Goal: Find specific page/section: Find specific page/section

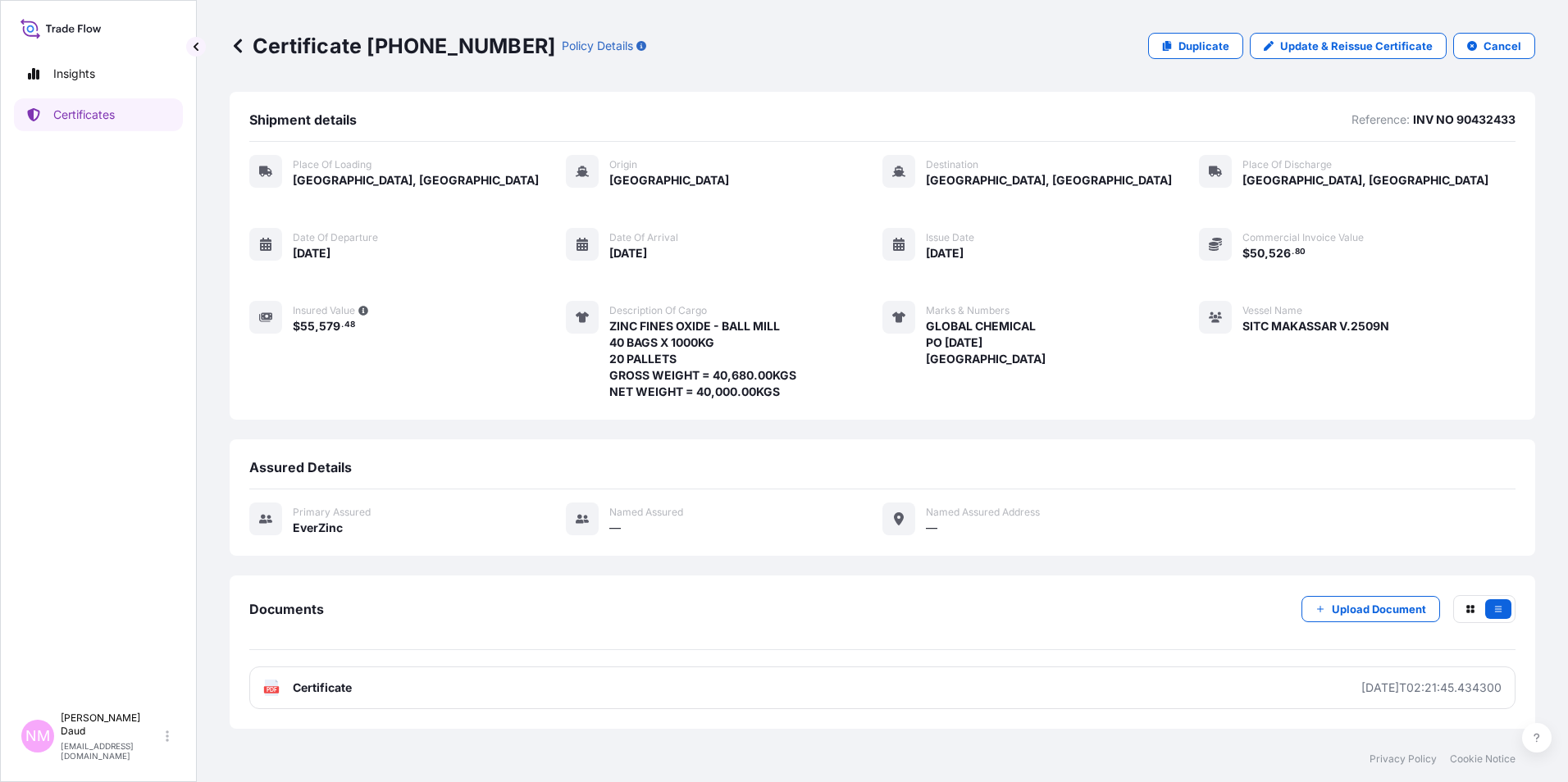
click at [231, 48] on icon at bounding box center [238, 46] width 17 height 17
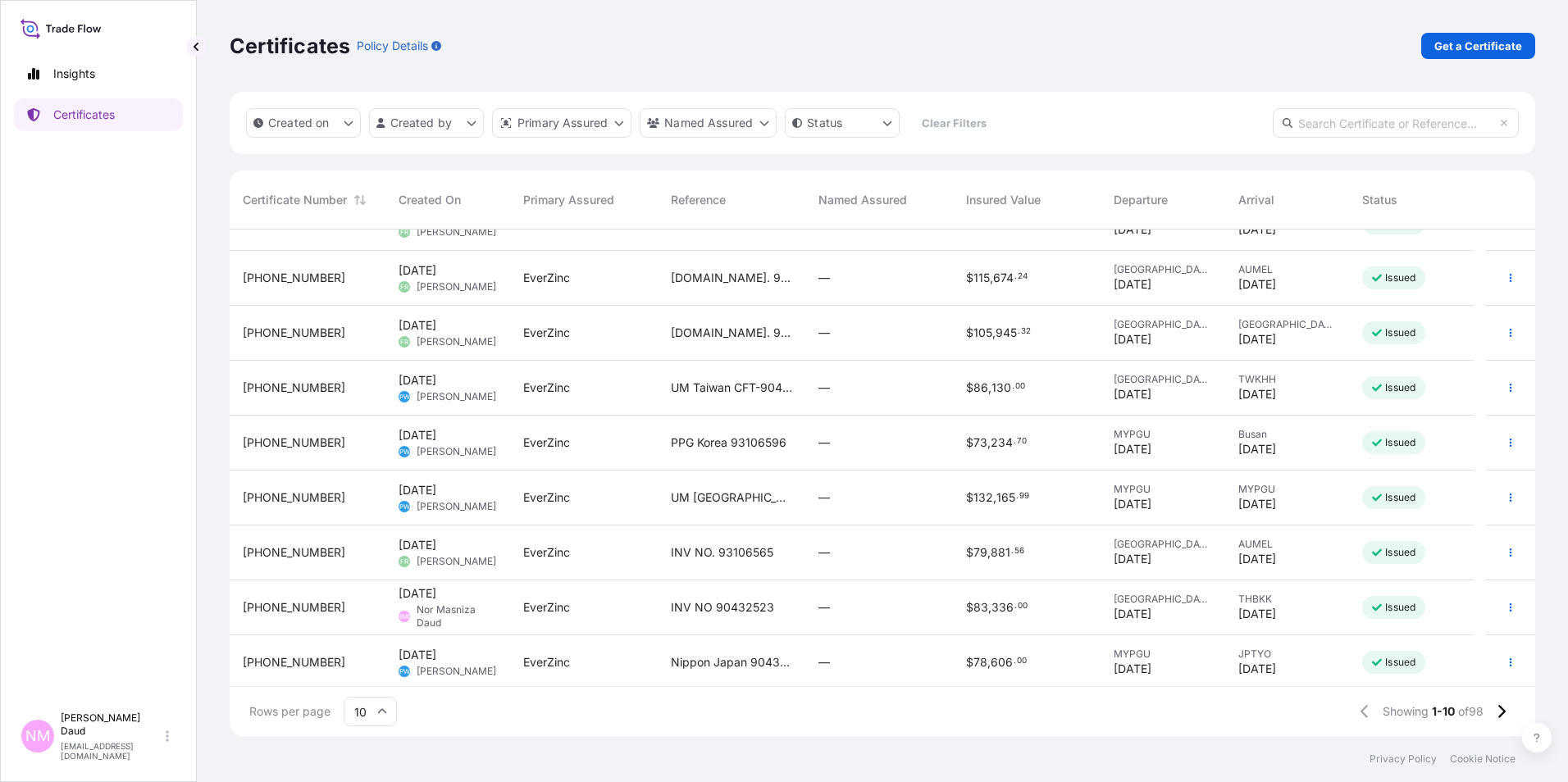
scroll to position [93, 0]
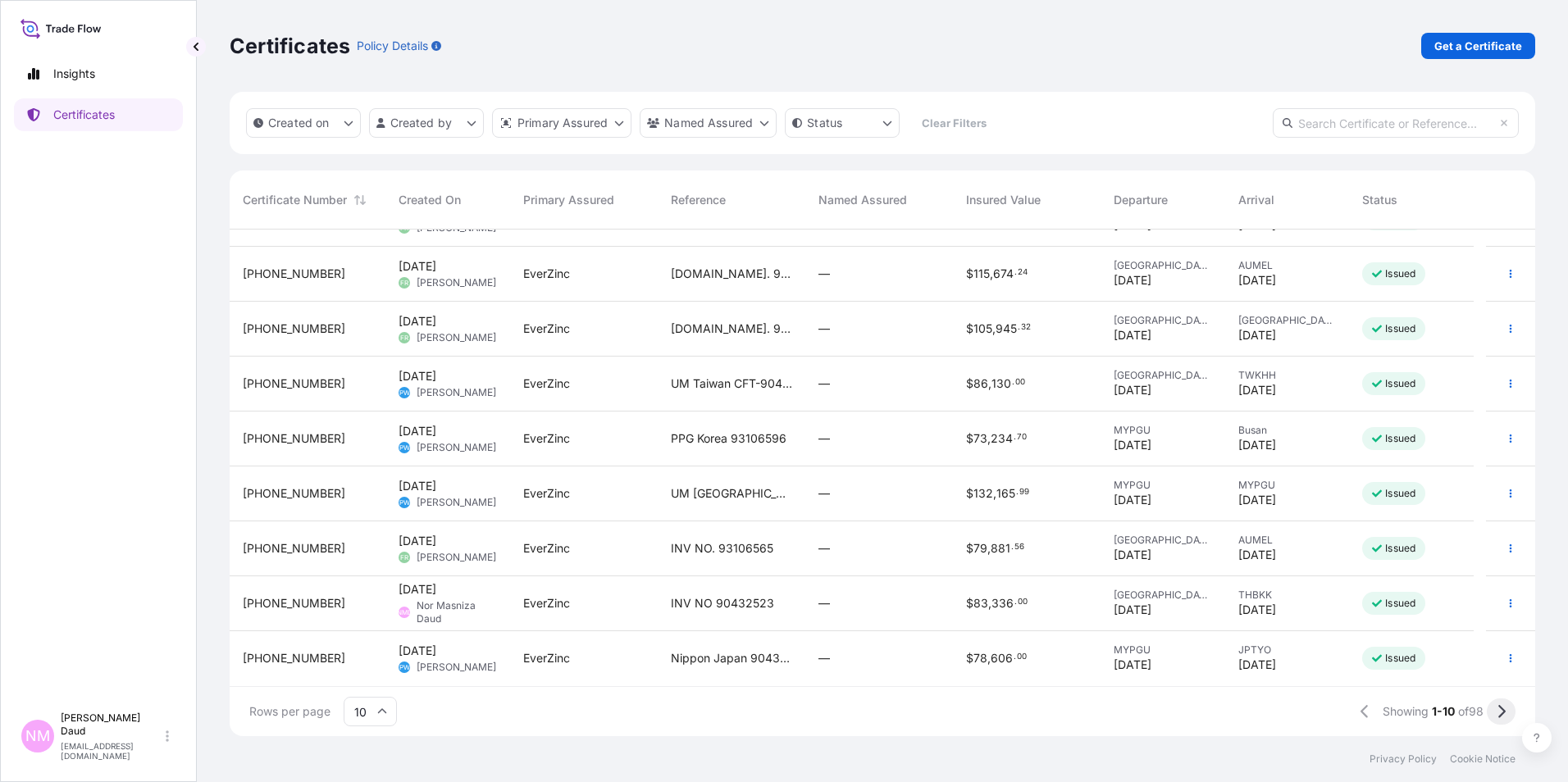
click at [1497, 713] on icon at bounding box center [1501, 712] width 9 height 15
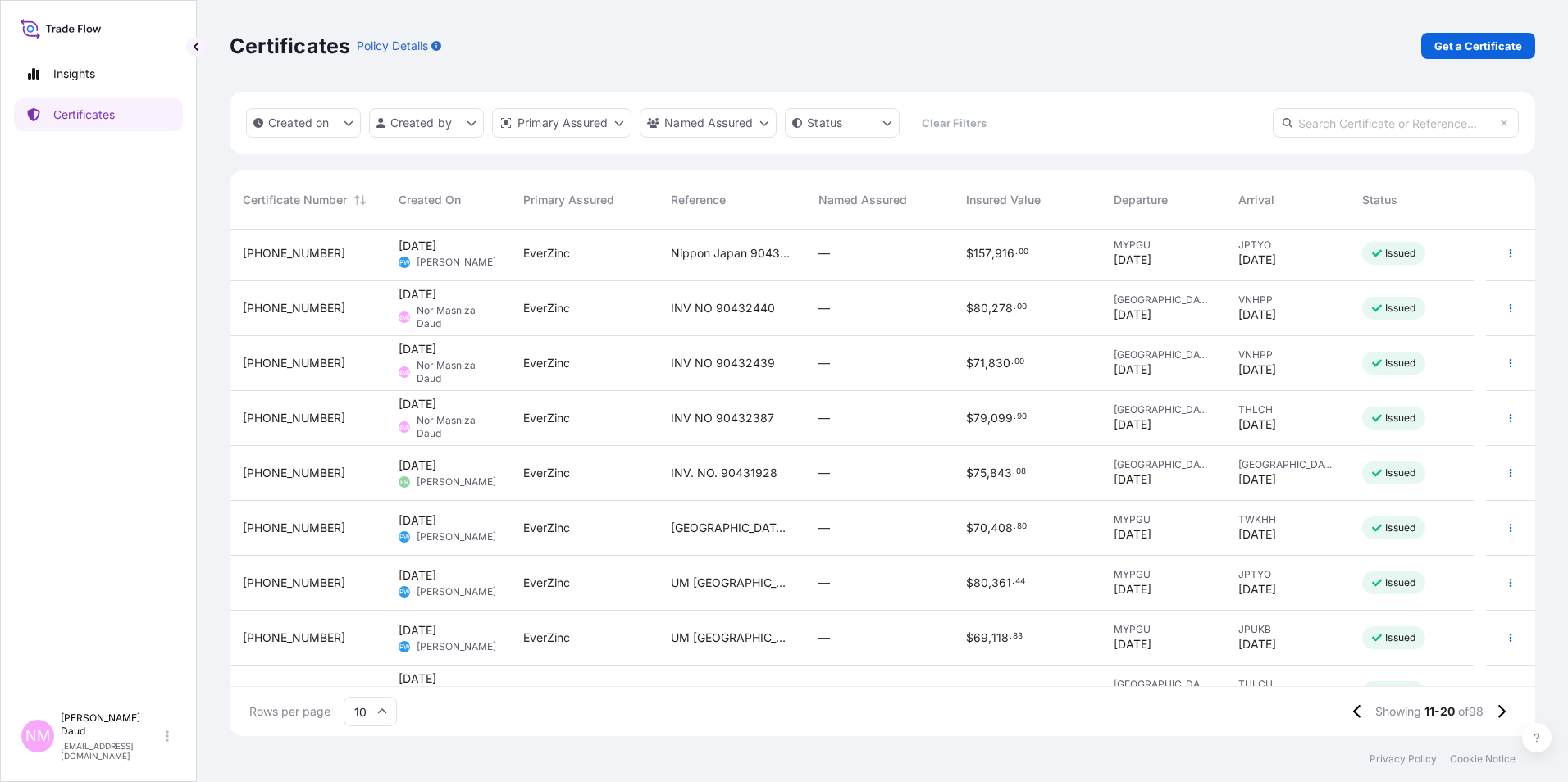
scroll to position [0, 0]
click at [1499, 713] on icon at bounding box center [1501, 712] width 9 height 15
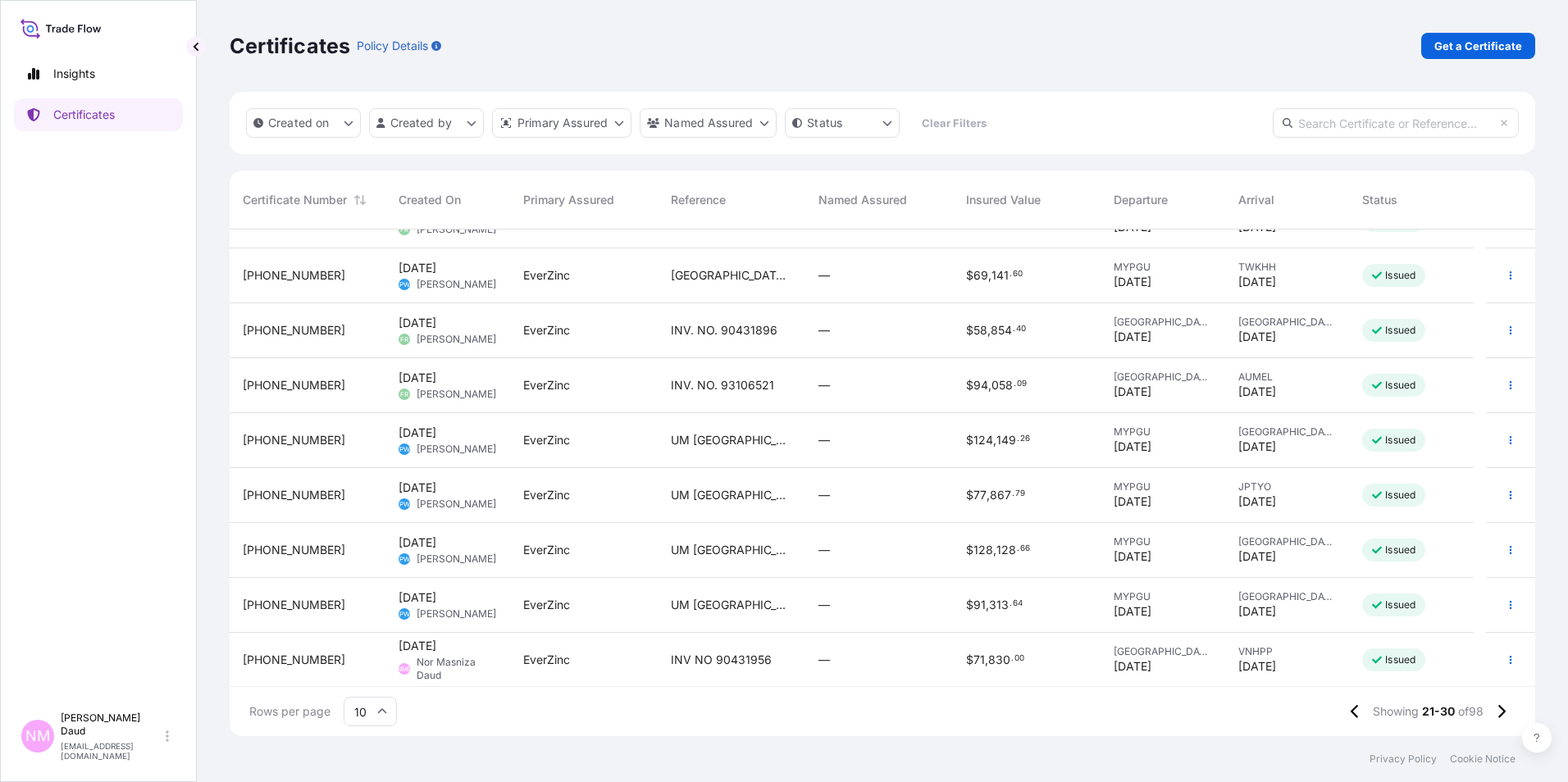
scroll to position [93, 0]
click at [1502, 714] on icon at bounding box center [1501, 712] width 7 height 13
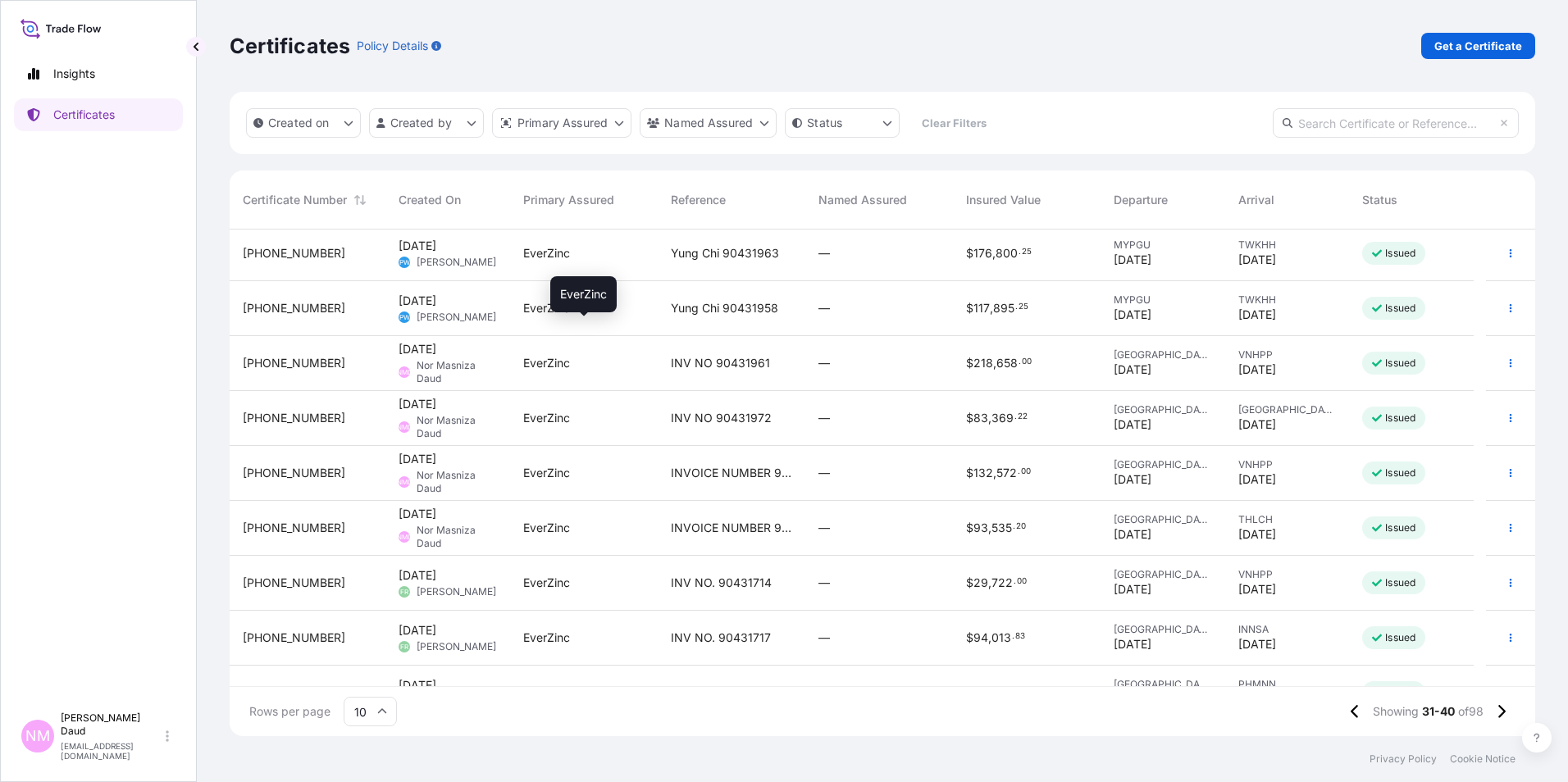
scroll to position [0, 0]
click at [1355, 710] on button at bounding box center [1354, 712] width 29 height 26
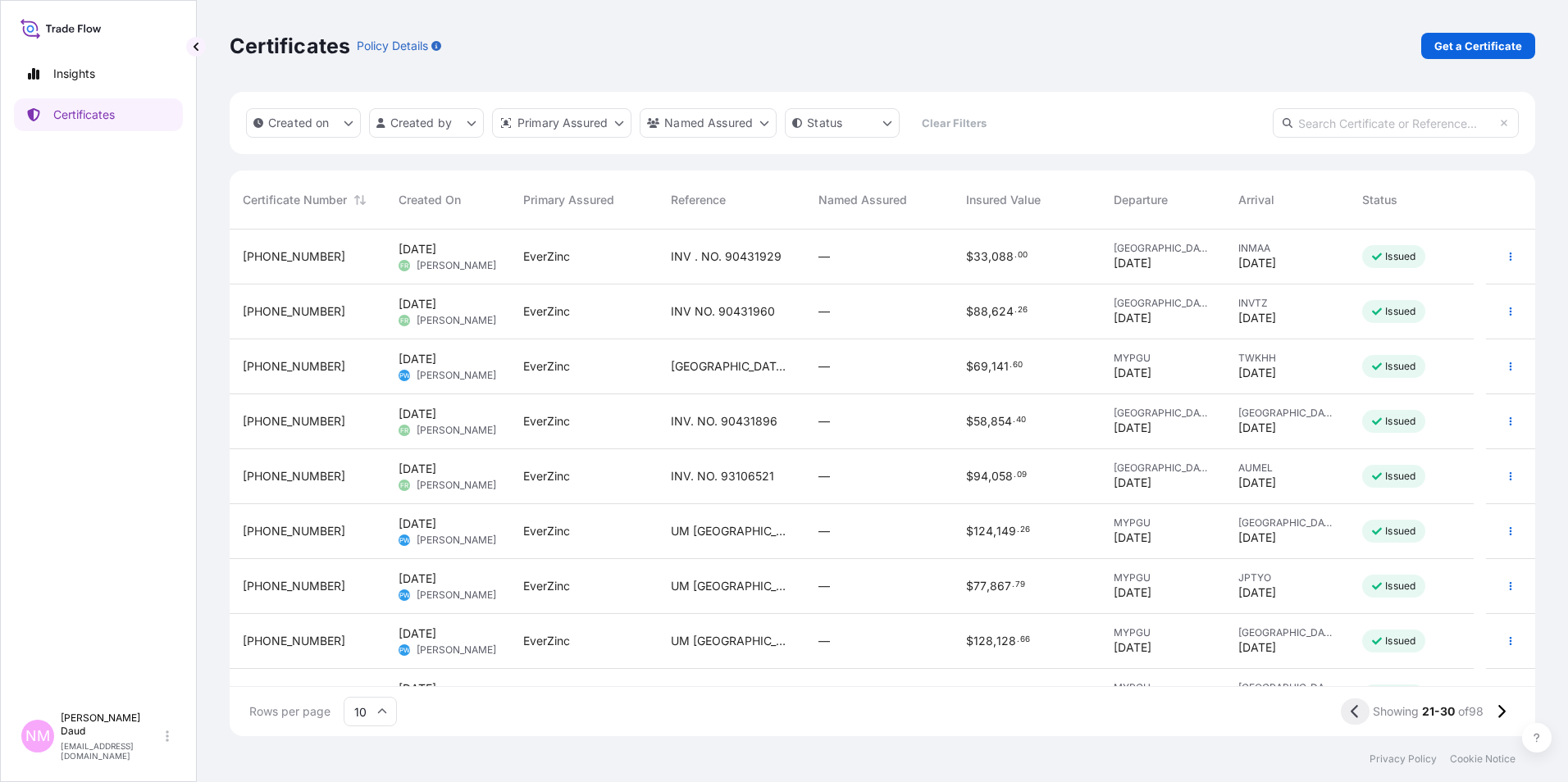
click at [1351, 712] on icon at bounding box center [1355, 712] width 9 height 15
click at [1353, 712] on icon at bounding box center [1356, 712] width 7 height 13
